Goal: Task Accomplishment & Management: Manage account settings

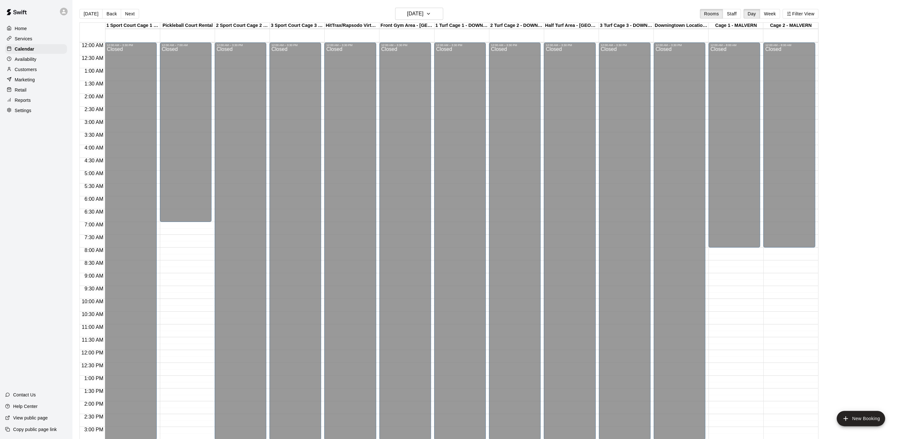
scroll to position [192, 0]
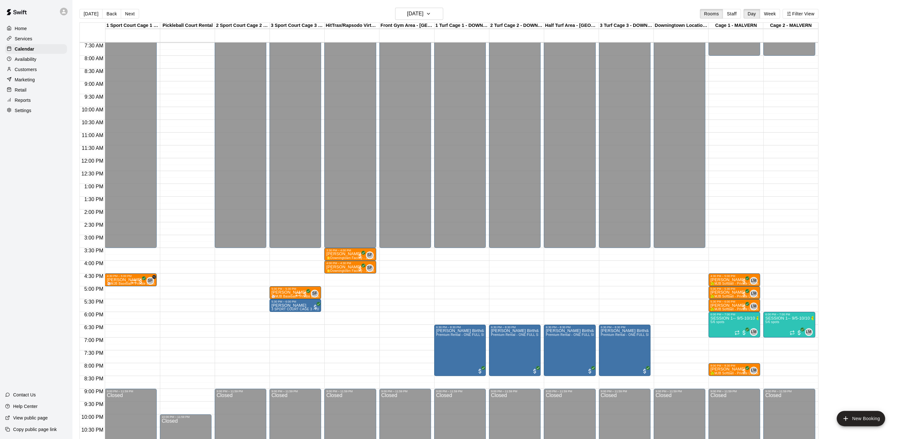
click at [24, 24] on div "Home" at bounding box center [36, 29] width 62 height 10
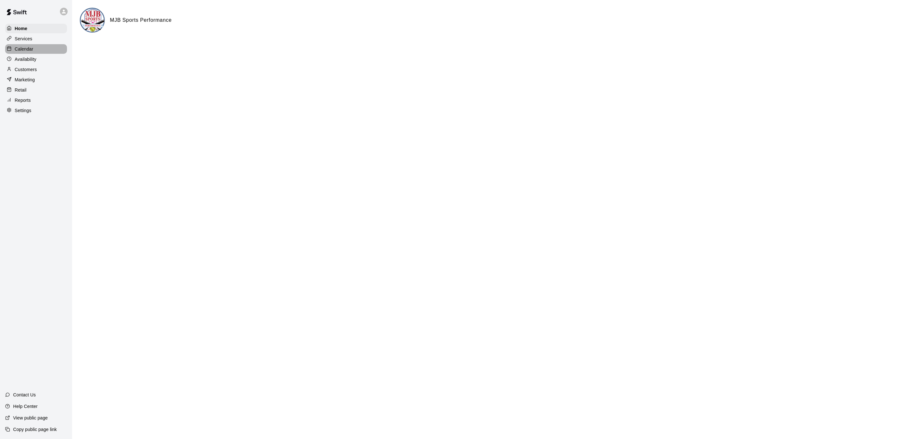
click at [26, 47] on p "Calendar" at bounding box center [24, 49] width 19 height 6
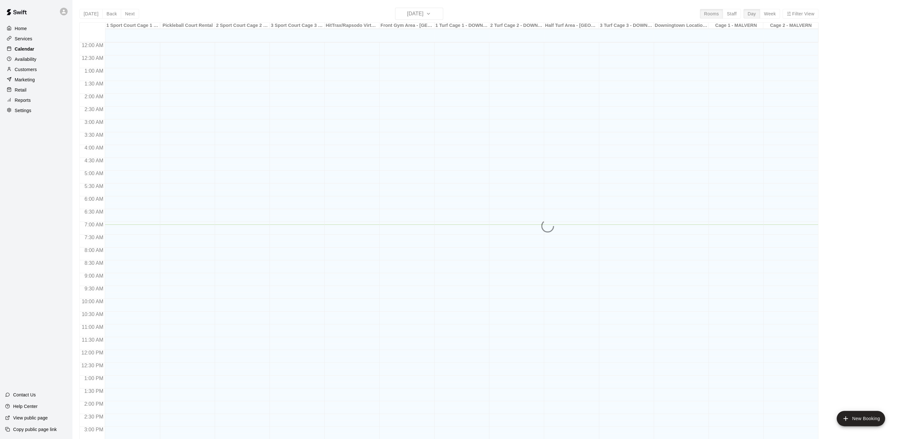
scroll to position [182, 0]
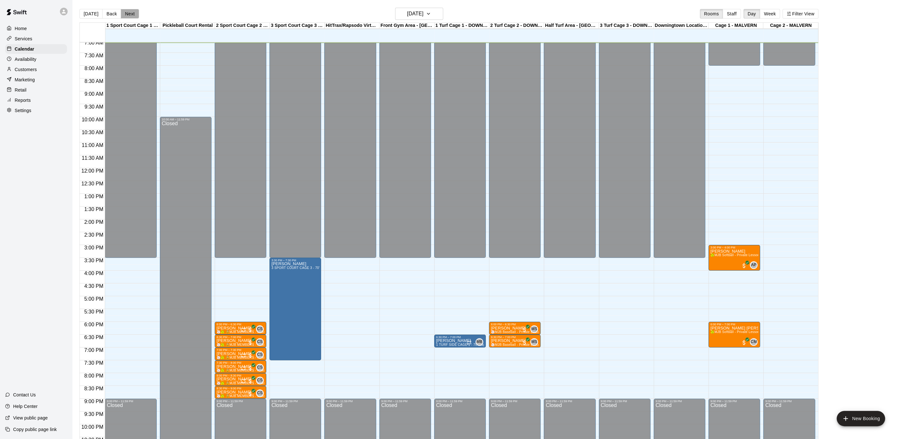
click at [130, 15] on button "Next" at bounding box center [130, 14] width 18 height 10
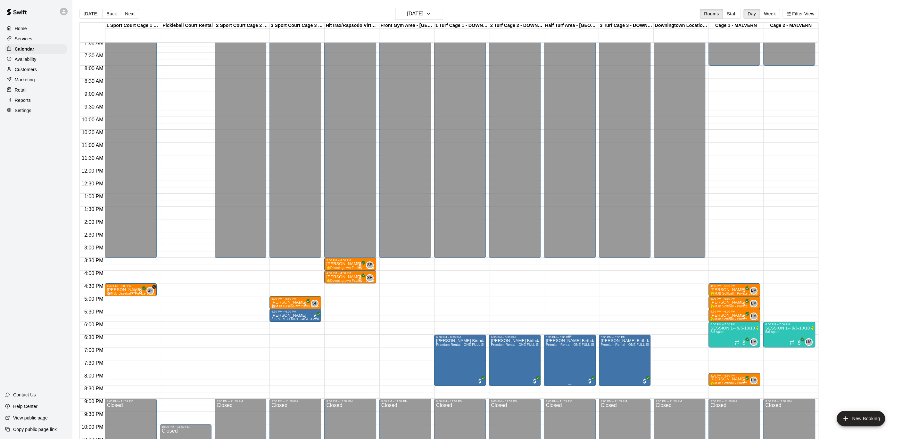
click at [552, 364] on img "edit" at bounding box center [552, 360] width 7 height 7
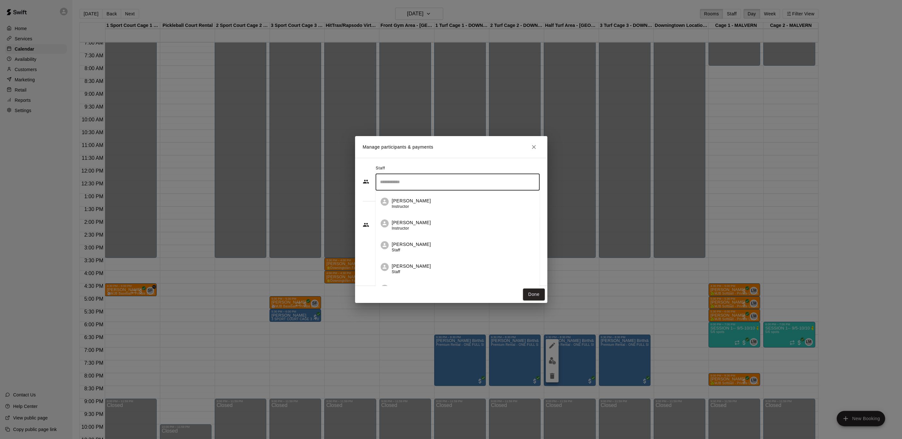
click at [400, 180] on input "Search staff" at bounding box center [457, 182] width 158 height 11
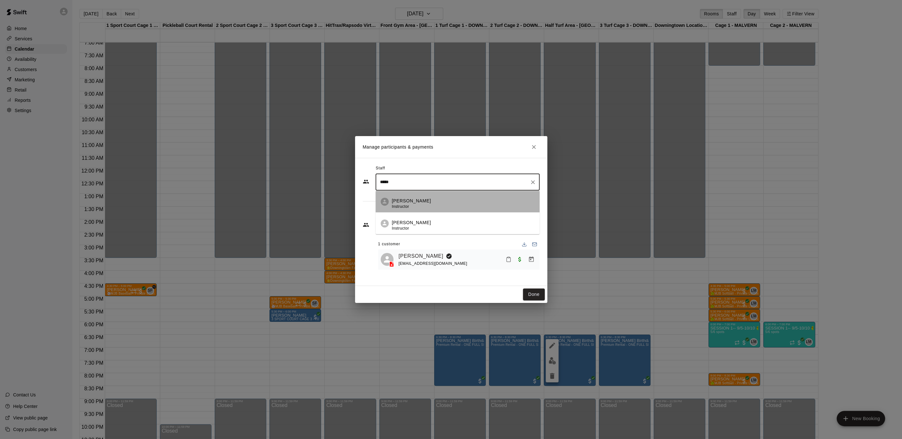
click at [408, 201] on p "[PERSON_NAME]" at bounding box center [411, 201] width 39 height 7
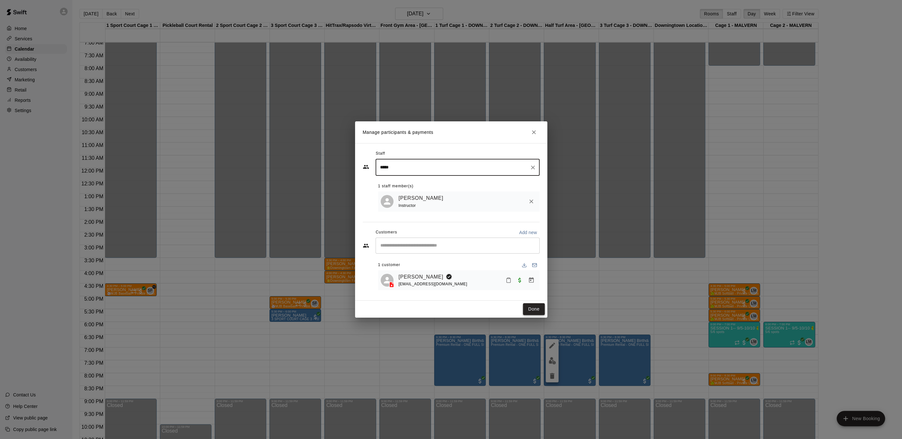
type input "*****"
click at [535, 309] on button "Done" at bounding box center [533, 309] width 21 height 12
